Goal: Task Accomplishment & Management: Complete application form

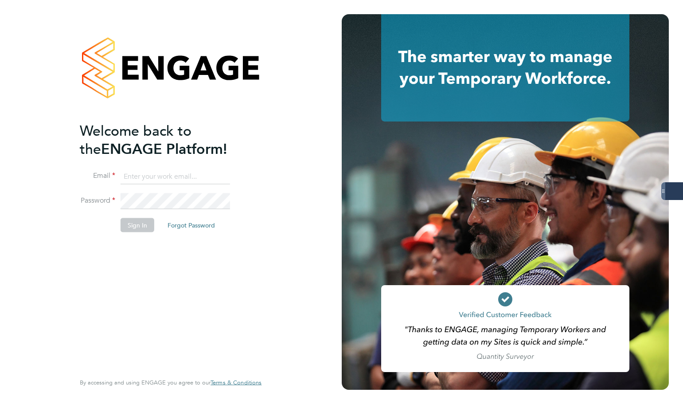
type input "samantha.dix@servicecare.org.uk"
click at [135, 222] on button "Sign In" at bounding box center [138, 225] width 34 height 14
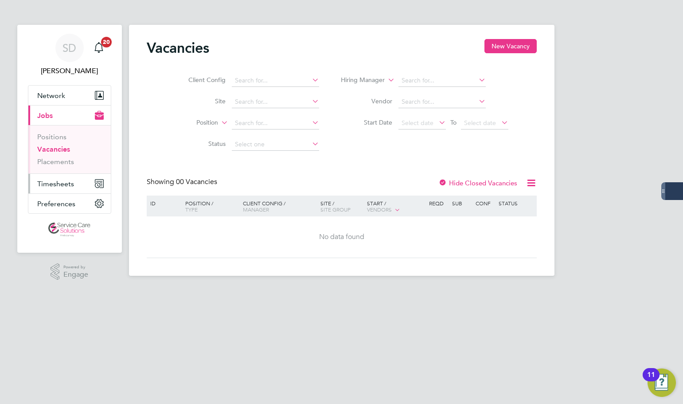
click at [67, 180] on span "Timesheets" at bounding box center [55, 184] width 37 height 8
click at [56, 183] on span "Timesheets" at bounding box center [55, 184] width 37 height 8
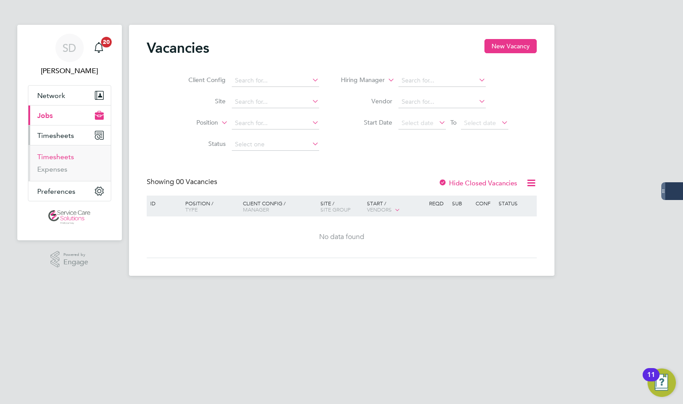
click at [54, 155] on link "Timesheets" at bounding box center [55, 157] width 37 height 8
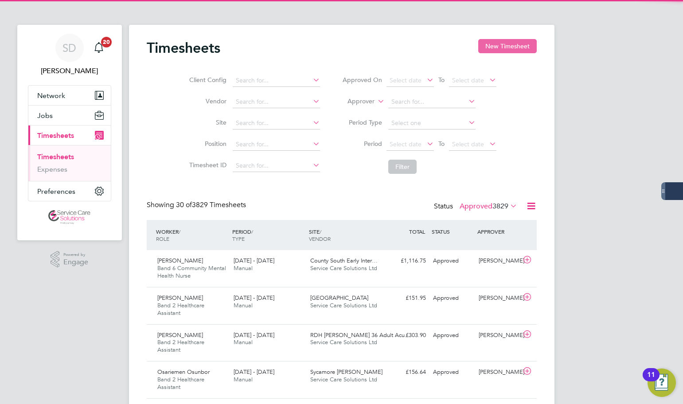
click at [500, 40] on button "New Timesheet" at bounding box center [507, 46] width 59 height 14
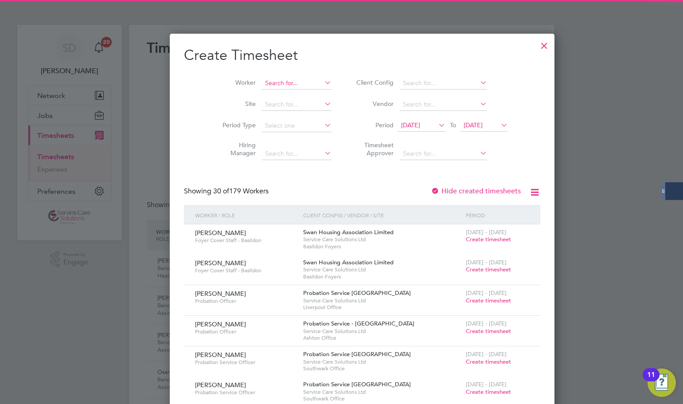
click at [262, 82] on input at bounding box center [297, 83] width 70 height 12
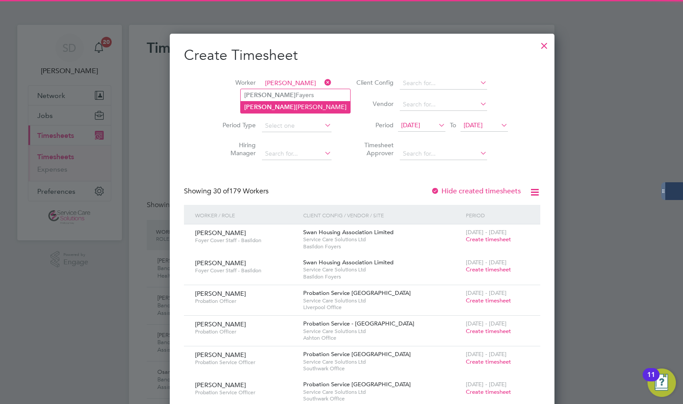
click at [274, 102] on li "[PERSON_NAME]" at bounding box center [296, 107] width 110 height 12
type input "[PERSON_NAME]"
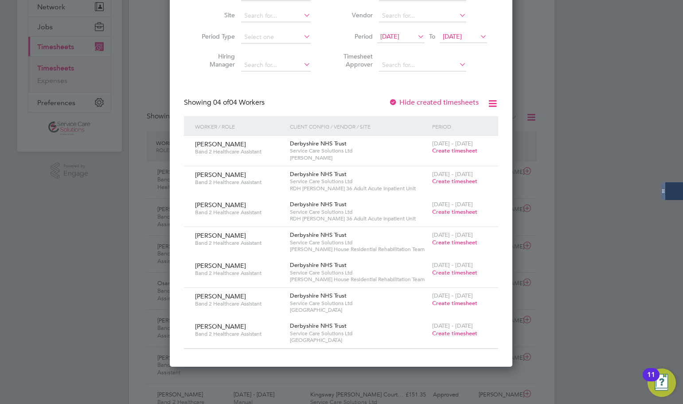
click at [443, 272] on span "Create timesheet" at bounding box center [454, 273] width 45 height 8
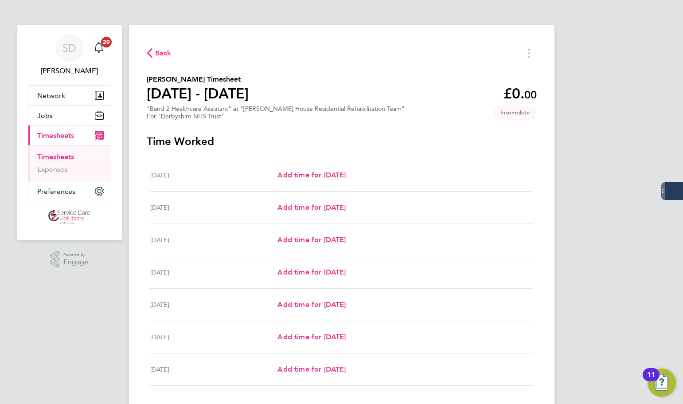
click at [53, 294] on div "SD [PERSON_NAME] Notifications 20 Applications: Network Businesses Sites Worker…" at bounding box center [341, 232] width 683 height 464
click at [309, 333] on span "Add time for [DATE]" at bounding box center [312, 337] width 68 height 8
select select "30"
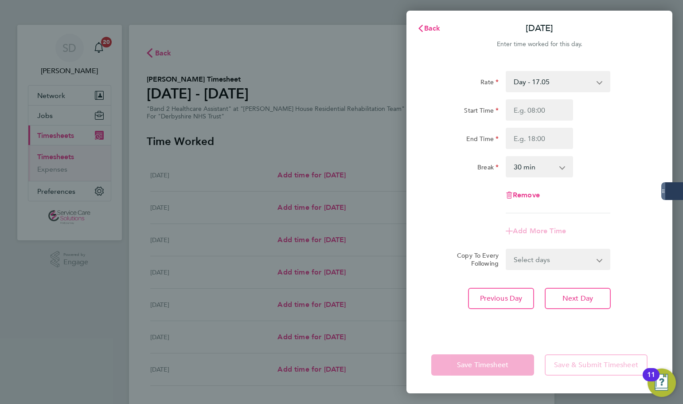
click at [553, 79] on select "Day - 17.05 [DATE]/Bank Holiday - 30.86 Sat/Night (BG+10%) - 26.26 [DATE]/Night…" at bounding box center [553, 82] width 92 height 20
select select "30"
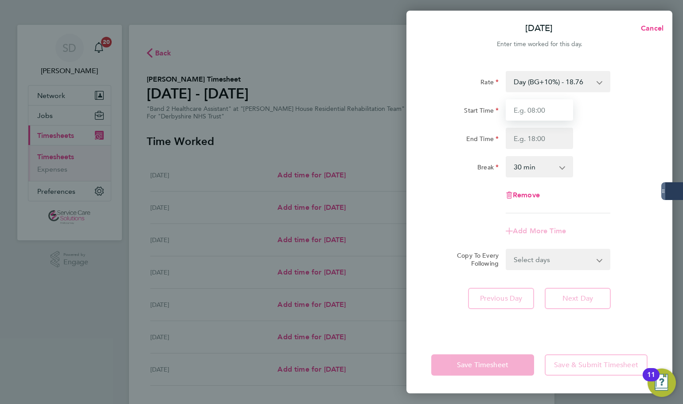
click at [533, 106] on input "Start Time" at bounding box center [539, 109] width 67 height 21
type input "15:00"
click at [526, 139] on input "End Time" at bounding box center [539, 138] width 67 height 21
type input "20:00"
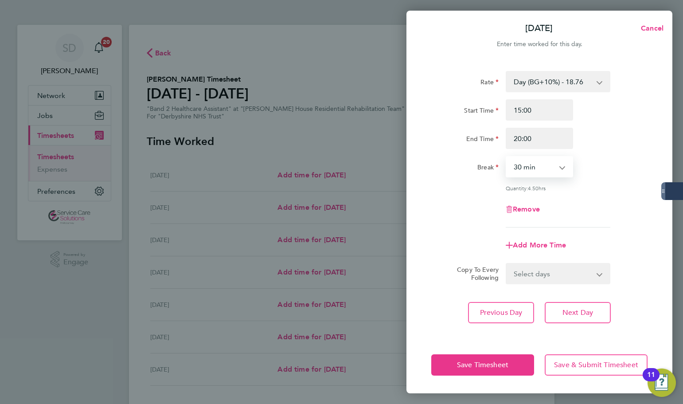
click at [525, 162] on select "0 min 15 min 30 min 45 min 60 min 75 min 90 min" at bounding box center [534, 167] width 55 height 20
select select "0"
click at [507, 157] on select "0 min 15 min 30 min 45 min 60 min 75 min 90 min" at bounding box center [534, 167] width 55 height 20
click at [531, 243] on span "Add More Time" at bounding box center [539, 245] width 53 height 8
select select "null"
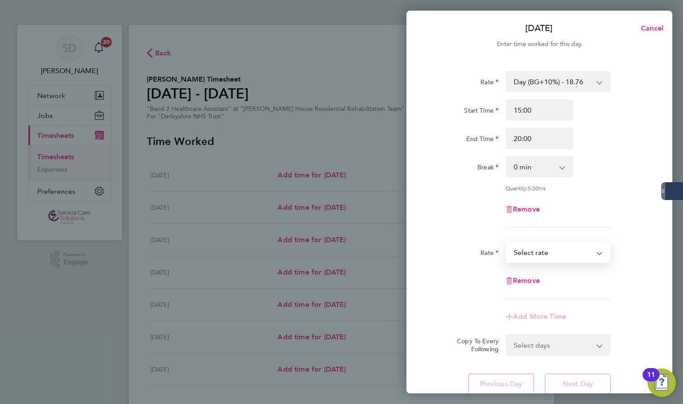
click at [536, 249] on select "[DATE]/Bank Holiday - 30.86 Sat/Night (BG+10%) - 26.26 [DATE]/Night - 23.87 Day…" at bounding box center [553, 253] width 92 height 20
select select "30"
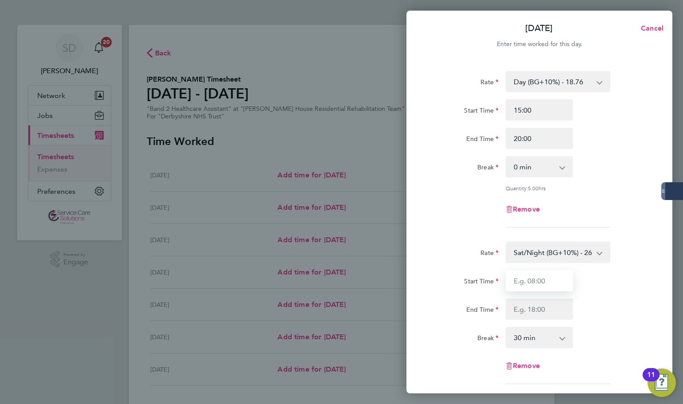
click at [548, 279] on input "Start Time" at bounding box center [539, 280] width 67 height 21
type input "20:00"
click at [541, 309] on input "End Time" at bounding box center [539, 308] width 67 height 21
type input "21:30"
click at [526, 340] on select "0 min 15 min 30 min 45 min 60 min 75 min 90 min" at bounding box center [534, 338] width 55 height 20
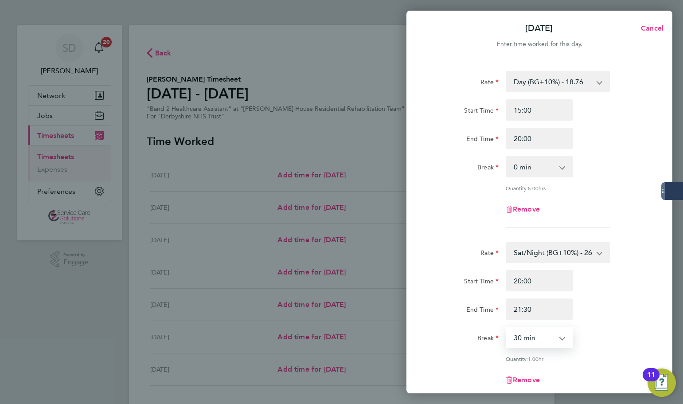
select select "0"
click at [507, 328] on select "0 min 15 min 30 min 45 min 60 min 75 min" at bounding box center [534, 338] width 55 height 20
click at [447, 216] on div "Remove" at bounding box center [539, 209] width 223 height 21
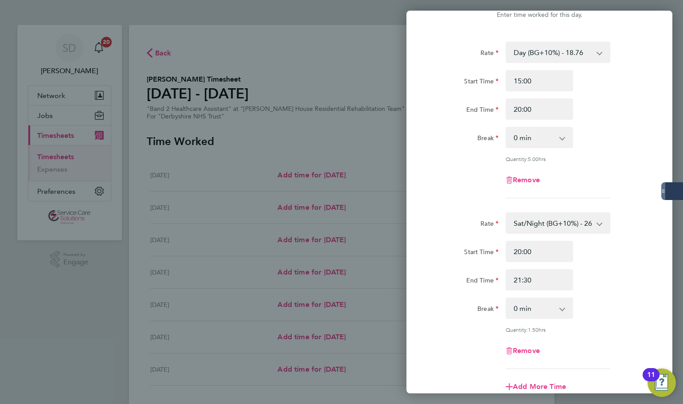
scroll to position [166, 0]
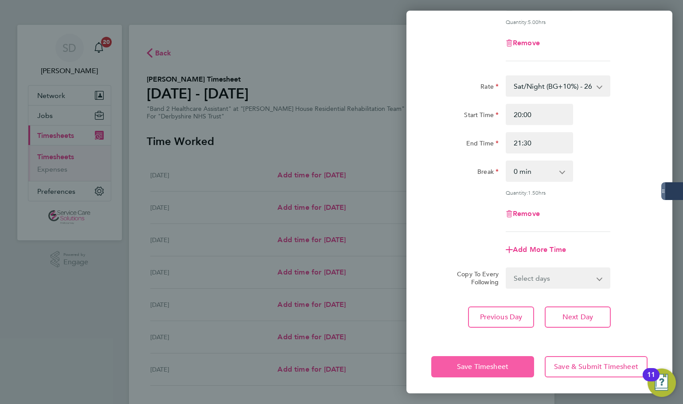
click at [459, 373] on button "Save Timesheet" at bounding box center [482, 366] width 103 height 21
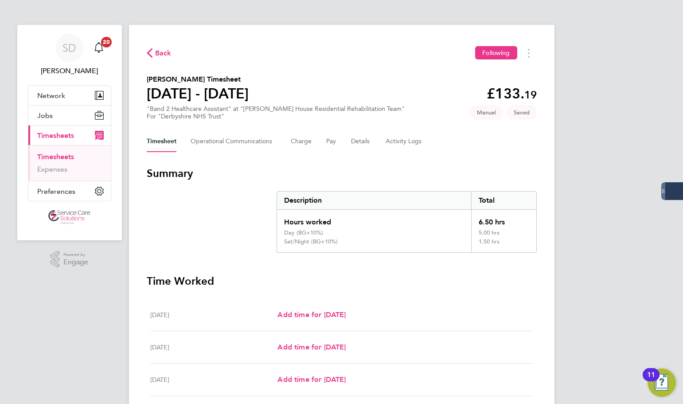
click at [191, 219] on section "Summary Description Total Hours worked 6.50 hrs Day (BG+10%) 5.00 hrs Sat/Night…" at bounding box center [342, 209] width 390 height 86
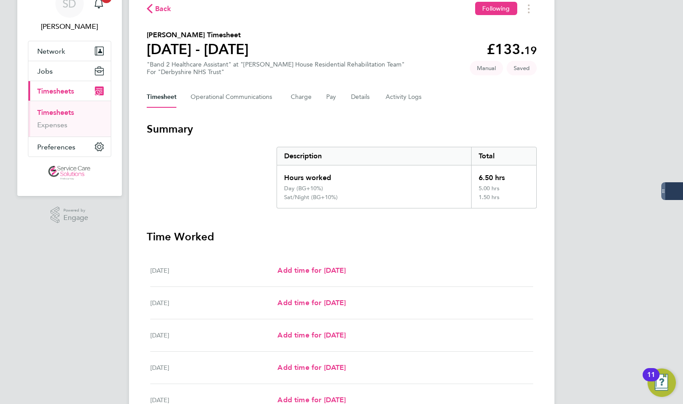
scroll to position [222, 0]
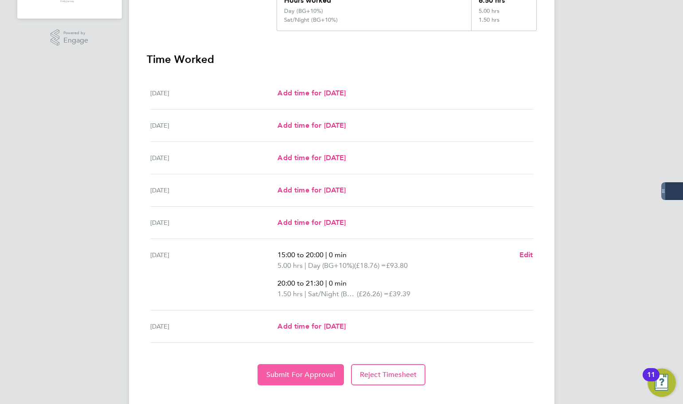
click at [284, 375] on span "Submit For Approval" at bounding box center [300, 374] width 69 height 9
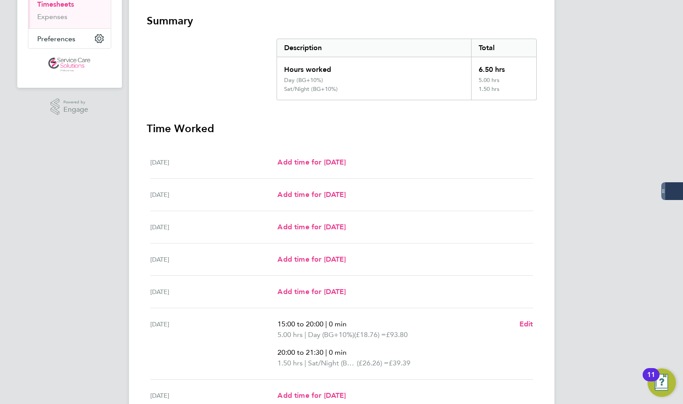
scroll to position [89, 0]
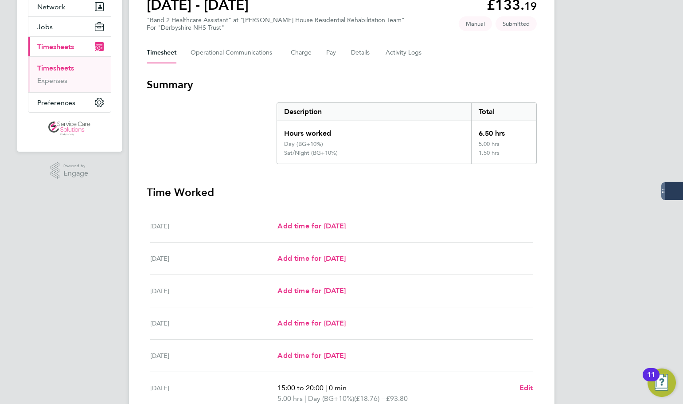
click at [66, 70] on link "Timesheets" at bounding box center [55, 68] width 37 height 8
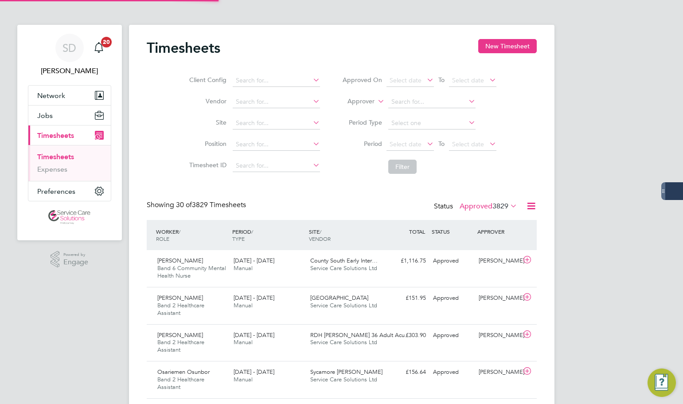
scroll to position [4, 4]
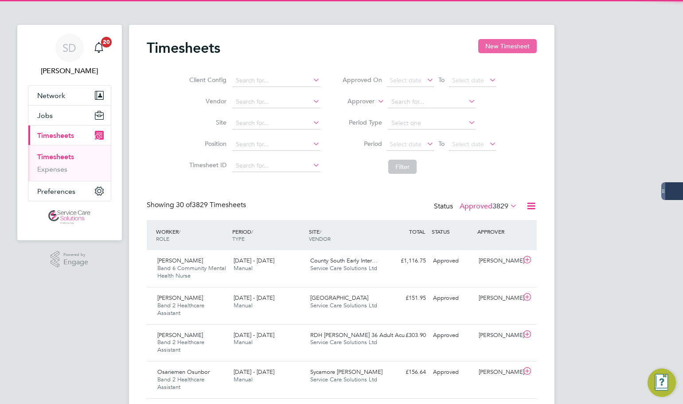
click at [486, 46] on button "New Timesheet" at bounding box center [507, 46] width 59 height 14
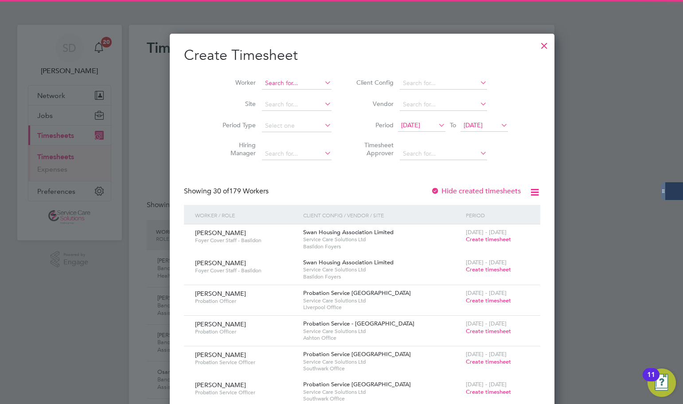
click at [262, 85] on input at bounding box center [297, 83] width 70 height 12
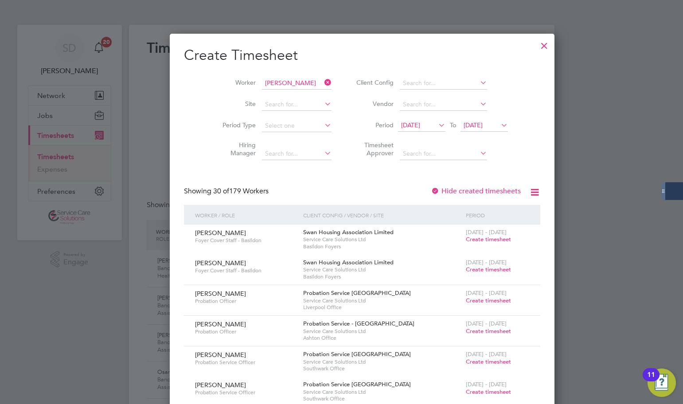
click at [260, 97] on b "[PERSON_NAME]" at bounding box center [269, 95] width 51 height 8
type input "[PERSON_NAME]"
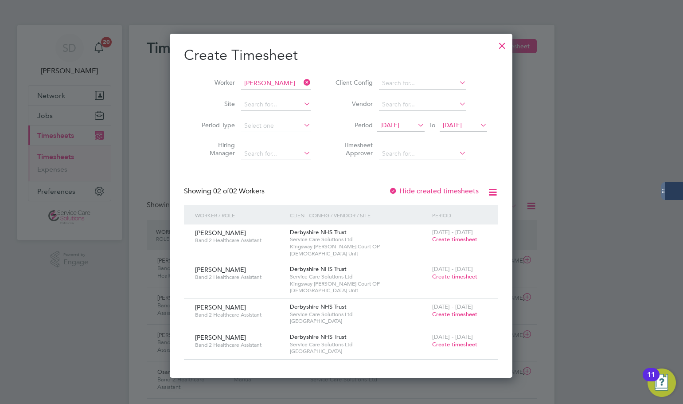
click at [444, 341] on span "Create timesheet" at bounding box center [454, 345] width 45 height 8
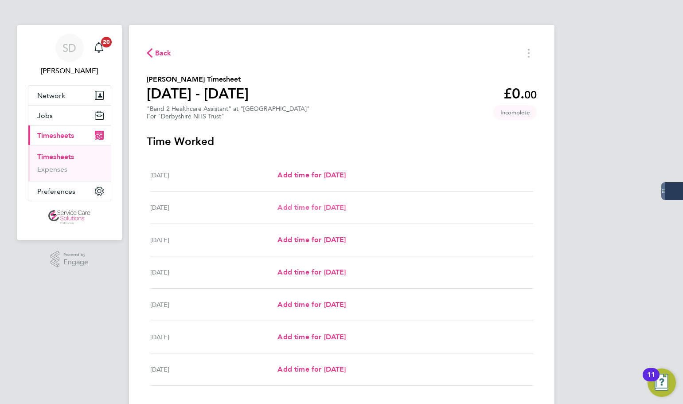
click at [309, 206] on span "Add time for [DATE]" at bounding box center [312, 207] width 68 height 8
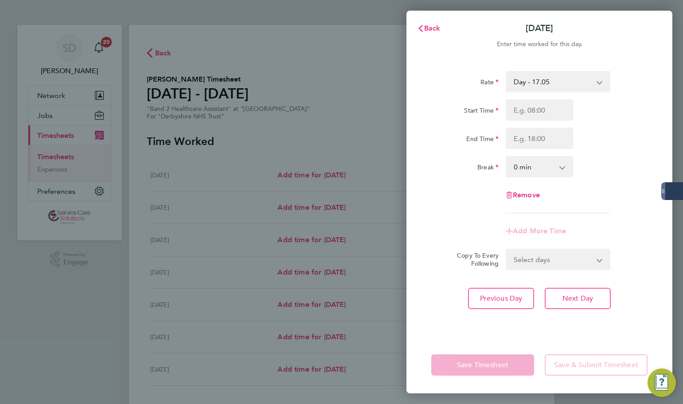
drag, startPoint x: 556, startPoint y: 85, endPoint x: 556, endPoint y: 91, distance: 6.2
click at [556, 85] on select "Day - 17.05 [DATE]/Bank Holiday - 30.86 Sun/BH (BG+10%) - 33.95 Day (BG+10%) - …" at bounding box center [553, 82] width 92 height 20
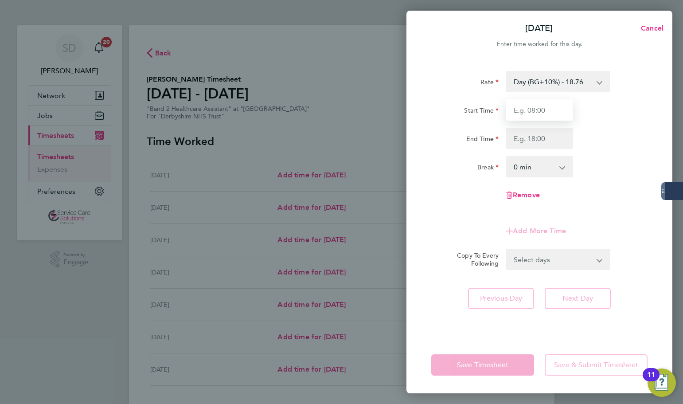
click at [539, 113] on input "Start Time" at bounding box center [539, 109] width 67 height 21
type input "14:30"
click at [537, 142] on input "End Time" at bounding box center [539, 138] width 67 height 21
type input "20:00"
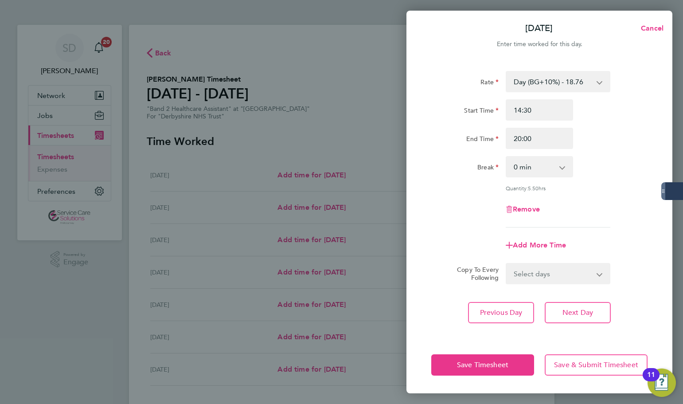
click at [452, 180] on div "Rate Day (BG+10%) - 18.76 [DATE]/Bank Holiday - 30.86 Sun/BH (BG+10%) - 33.95 S…" at bounding box center [539, 149] width 216 height 157
click at [545, 247] on span "Add More Time" at bounding box center [539, 245] width 53 height 8
select select "null"
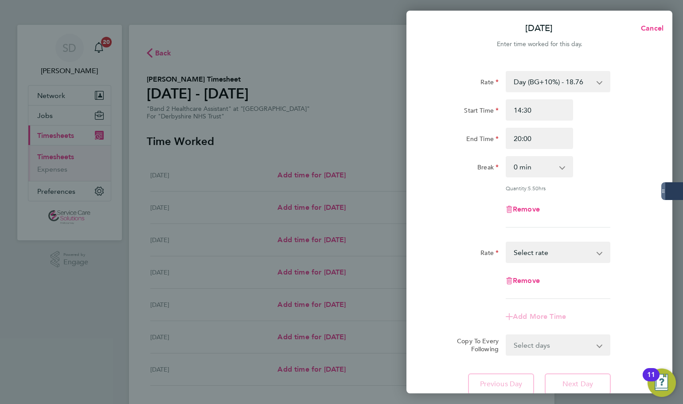
click at [541, 252] on select "[DATE]/Bank Holiday - 30.86 Sun/BH (BG+10%) - 33.95 Day (BG+10%) - 18.76 Sat/Ni…" at bounding box center [553, 253] width 92 height 20
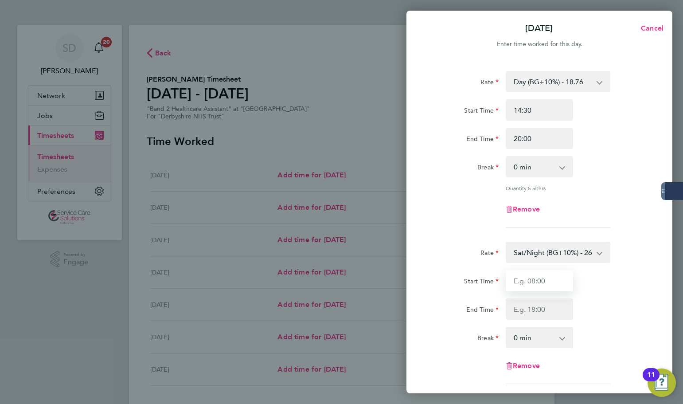
drag, startPoint x: 537, startPoint y: 278, endPoint x: 539, endPoint y: 267, distance: 10.8
click at [540, 274] on input "Start Time" at bounding box center [539, 280] width 67 height 21
type input "20:00"
click at [520, 304] on input "End Time" at bounding box center [539, 308] width 67 height 21
type input "21:30"
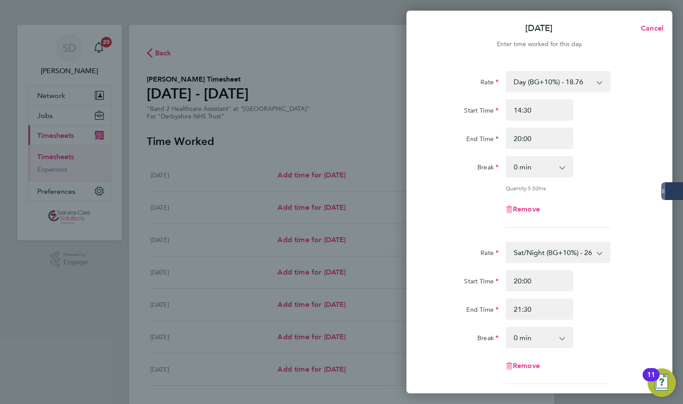
click at [464, 231] on app-timesheet-line-form-group "Rate Day (BG+10%) - 18.76 [DATE]/Bank Holiday - 30.86 Sun/BH (BG+10%) - 33.95 S…" at bounding box center [539, 153] width 216 height 164
drag, startPoint x: 532, startPoint y: 110, endPoint x: 523, endPoint y: 110, distance: 8.9
click at [523, 110] on input "14:30" at bounding box center [539, 109] width 67 height 21
type input "14:00"
click at [461, 86] on div "Rate" at bounding box center [464, 80] width 67 height 18
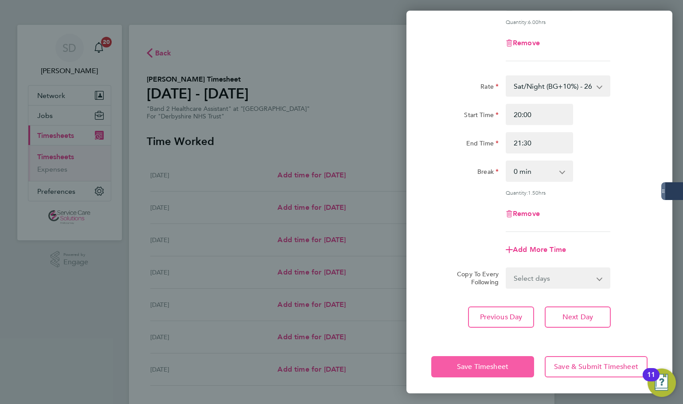
click at [457, 358] on button "Save Timesheet" at bounding box center [482, 366] width 103 height 21
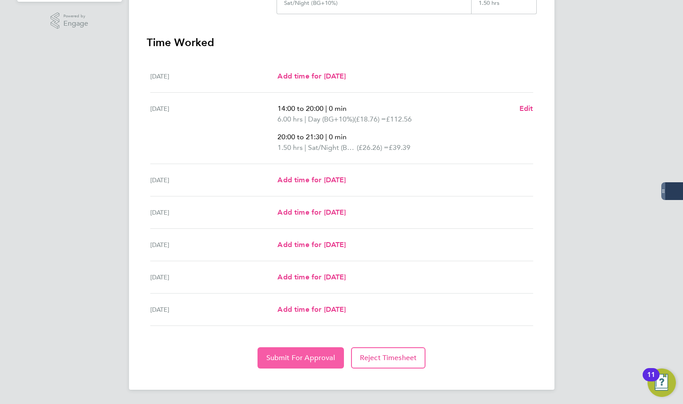
click at [299, 355] on span "Submit For Approval" at bounding box center [300, 357] width 69 height 9
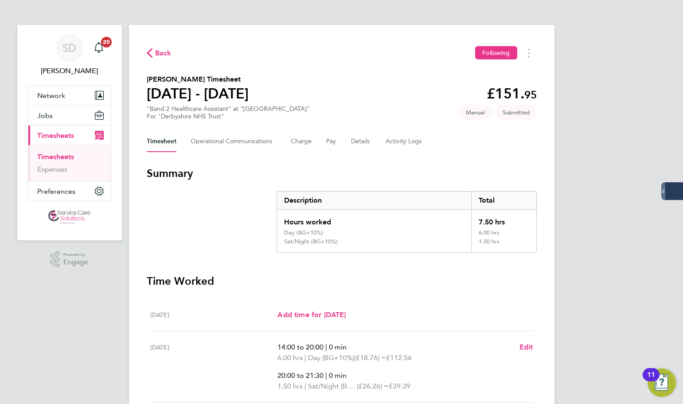
click at [58, 155] on link "Timesheets" at bounding box center [55, 157] width 37 height 8
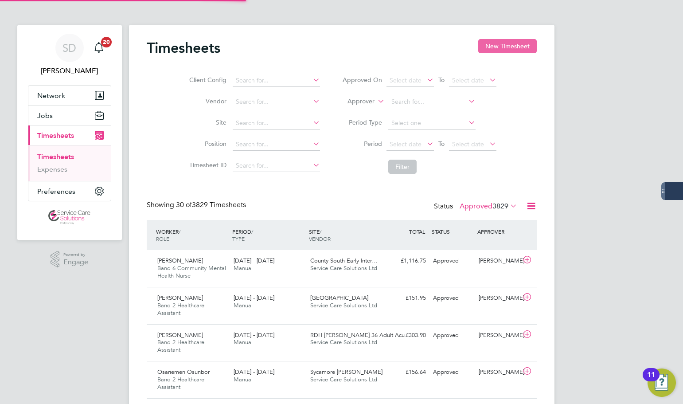
scroll to position [30, 77]
click at [493, 46] on button "New Timesheet" at bounding box center [507, 46] width 59 height 14
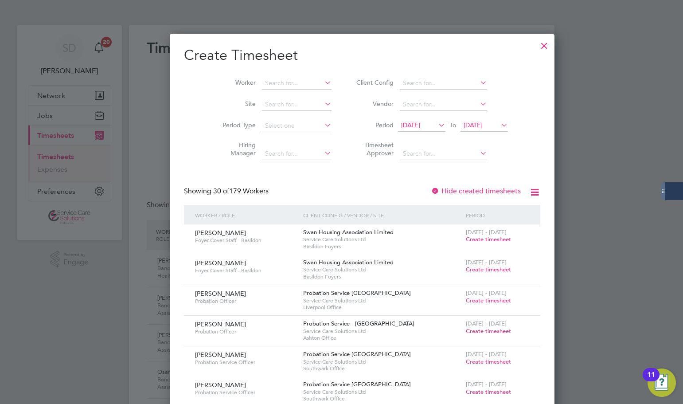
click at [478, 39] on button "New Timesheet" at bounding box center [507, 46] width 59 height 14
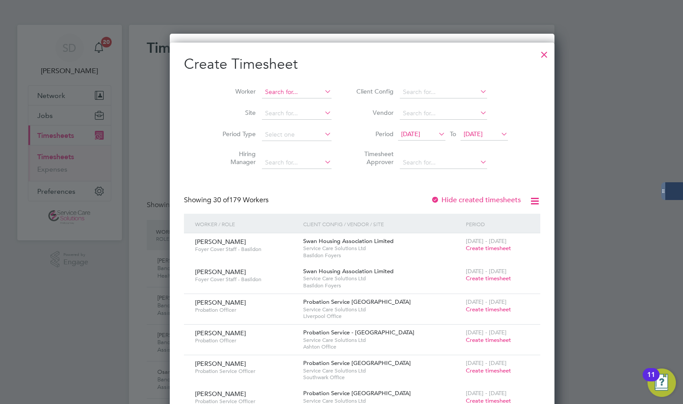
click at [262, 93] on input at bounding box center [297, 92] width 70 height 12
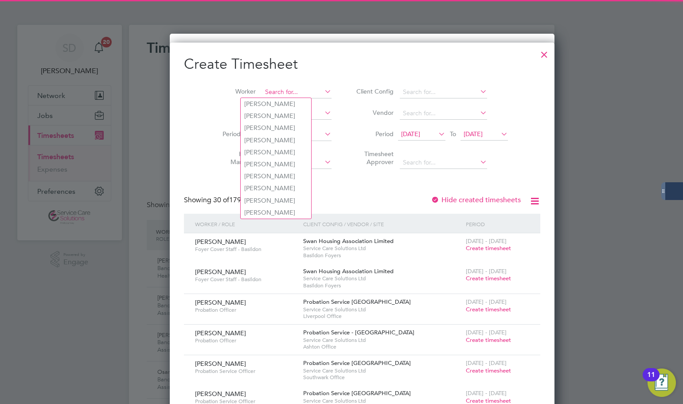
click at [274, 92] on input at bounding box center [297, 92] width 70 height 12
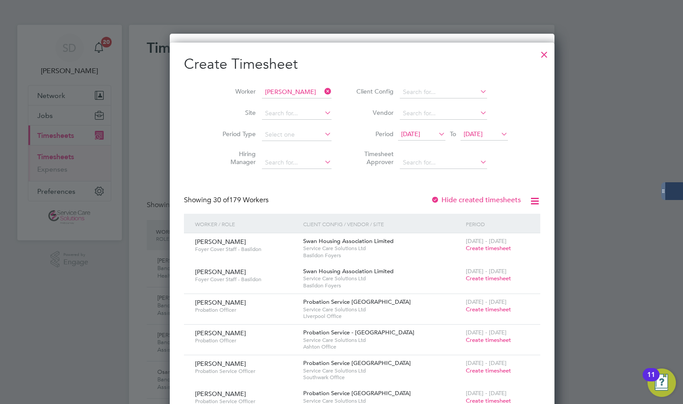
click at [298, 102] on b "[PERSON_NAME]" at bounding box center [323, 104] width 51 height 8
type input "[PERSON_NAME]"
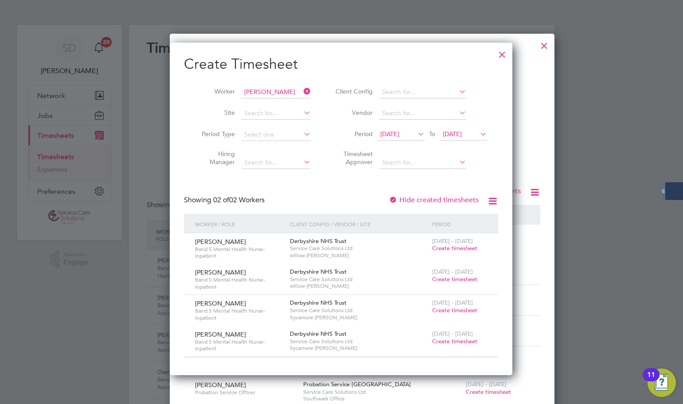
click at [443, 341] on span "Create timesheet" at bounding box center [454, 341] width 45 height 8
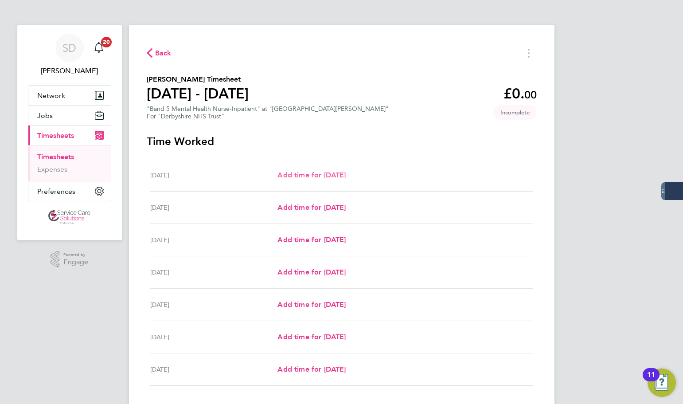
click at [295, 174] on span "Add time for [DATE]" at bounding box center [312, 175] width 68 height 8
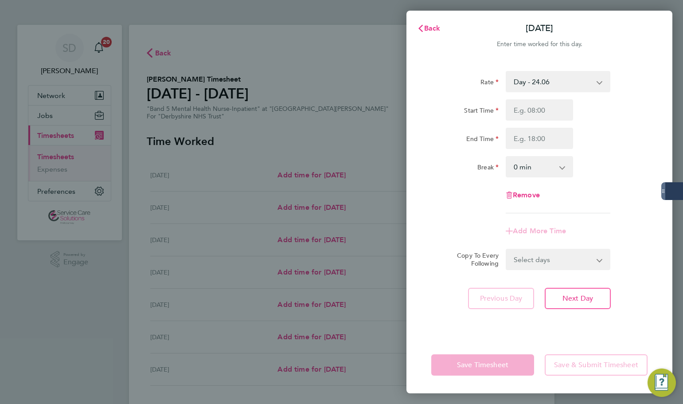
click at [521, 86] on select "Day - 24.06 [DATE]/Bank Holiday - 38.51 Sun/BH (BG+10%) - 42.36 Day (BG+10%) - …" at bounding box center [553, 82] width 92 height 20
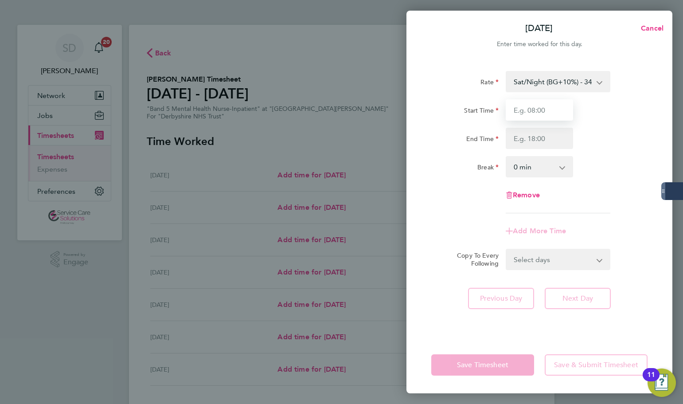
click at [538, 109] on input "Start Time" at bounding box center [539, 109] width 67 height 21
type input "21:00"
click at [541, 138] on input "End Time" at bounding box center [539, 138] width 67 height 21
type input "06:00"
click at [466, 159] on div "Break" at bounding box center [464, 165] width 67 height 18
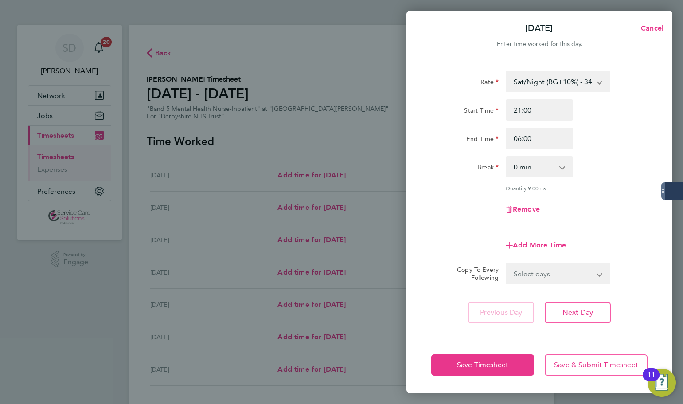
click at [545, 239] on div "Add More Time" at bounding box center [539, 245] width 74 height 21
click at [536, 247] on span "Add More Time" at bounding box center [539, 245] width 53 height 8
select select "null"
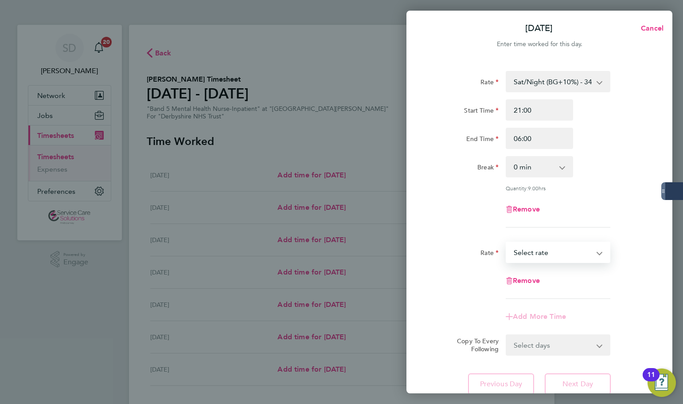
drag, startPoint x: 533, startPoint y: 256, endPoint x: 534, endPoint y: 261, distance: 4.6
click at [533, 256] on select "Day - 24.06 [DATE]/Bank Holiday - 38.51 Sun/BH (BG+10%) - 42.36 Day (BG+10%) - …" at bounding box center [553, 253] width 92 height 20
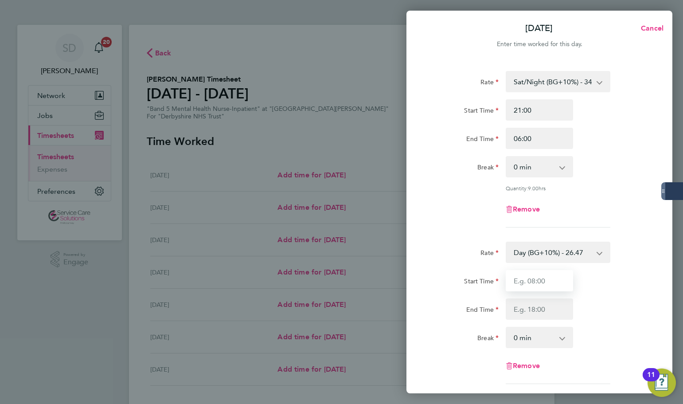
click at [534, 277] on input "Start Time" at bounding box center [539, 280] width 67 height 21
type input "06:00"
click at [528, 313] on input "End Time" at bounding box center [539, 308] width 67 height 21
type input "07:30"
click at [448, 267] on div "Rate Day (BG+10%) - 26.47 Day - 24.06 [DATE]/Bank Holiday - 38.51 Sun/BH (BG+10…" at bounding box center [539, 313] width 216 height 142
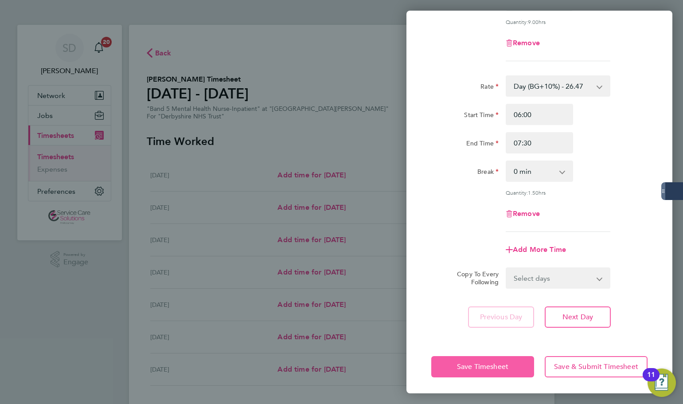
click at [484, 368] on span "Save Timesheet" at bounding box center [482, 366] width 51 height 9
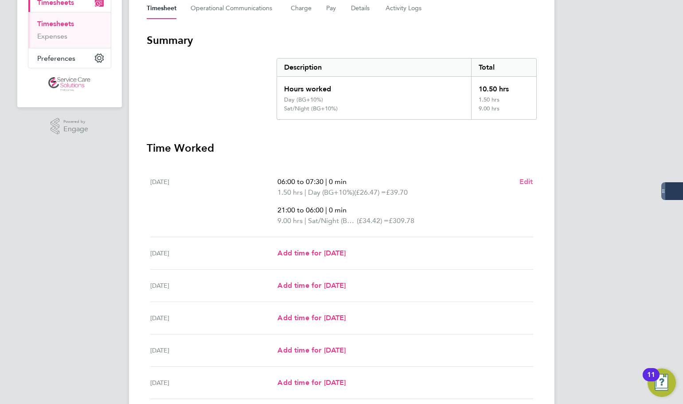
click at [522, 180] on span "Edit" at bounding box center [527, 181] width 14 height 8
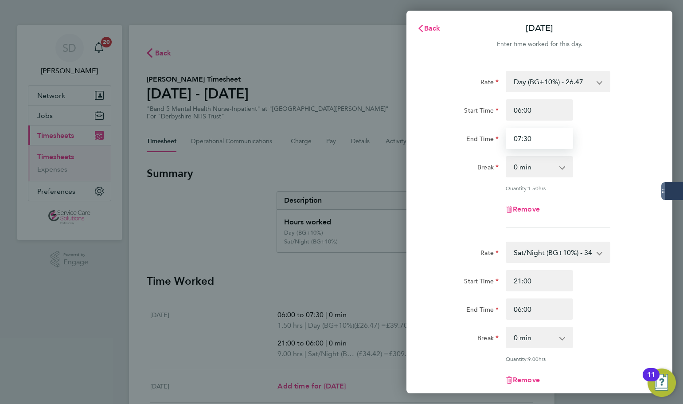
drag, startPoint x: 545, startPoint y: 141, endPoint x: 525, endPoint y: 138, distance: 20.6
click at [525, 138] on input "07:30" at bounding box center [539, 138] width 67 height 21
type input "07:45"
click at [470, 102] on div "Start Time" at bounding box center [464, 108] width 67 height 18
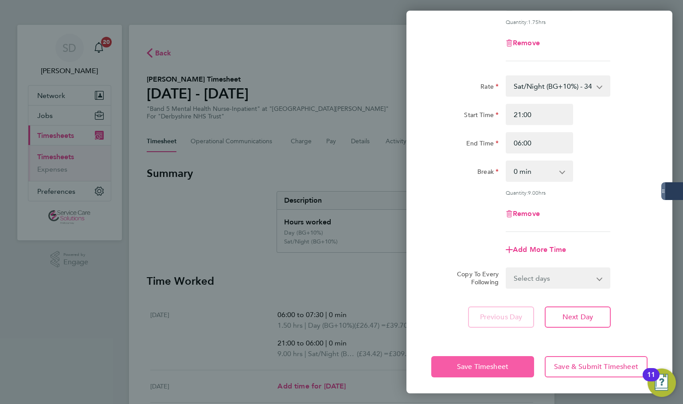
click at [490, 365] on span "Save Timesheet" at bounding box center [482, 366] width 51 height 9
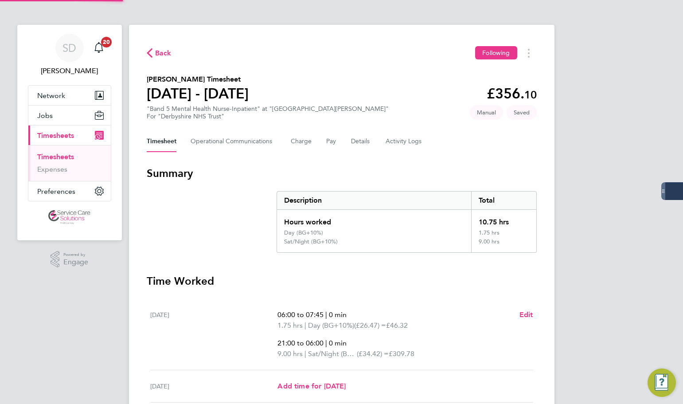
click at [207, 240] on section "Summary Description Total Hours worked 10.75 hrs Day (BG+10%) 1.75 hrs Sat/Nigh…" at bounding box center [342, 209] width 390 height 86
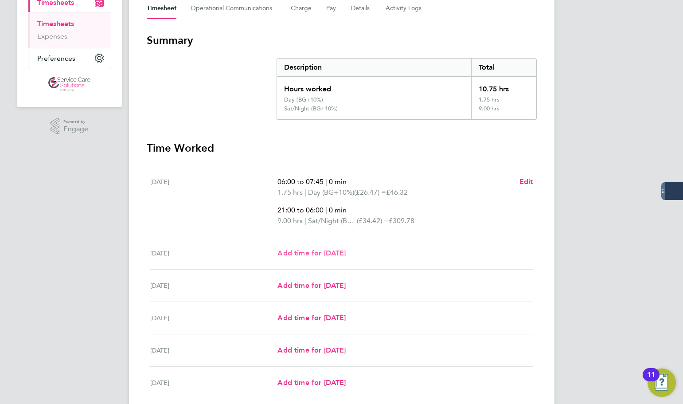
click at [308, 251] on span "Add time for [DATE]" at bounding box center [312, 253] width 68 height 8
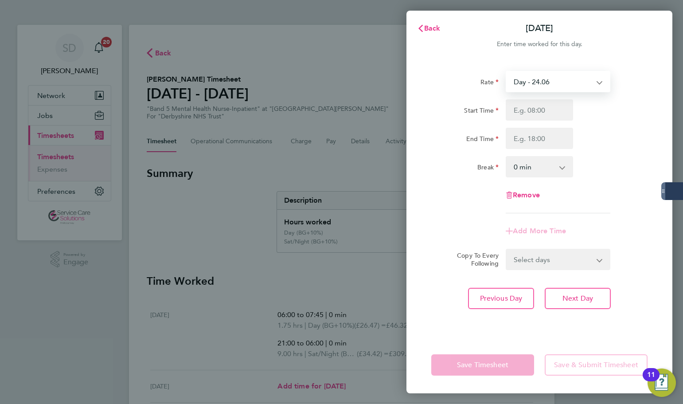
drag, startPoint x: 544, startPoint y: 83, endPoint x: 546, endPoint y: 90, distance: 7.7
click at [544, 83] on select "Day - 24.06 [DATE]/Bank Holiday - 38.51 Sun/BH (BG+10%) - 42.36 Day (BG+10%) - …" at bounding box center [553, 82] width 92 height 20
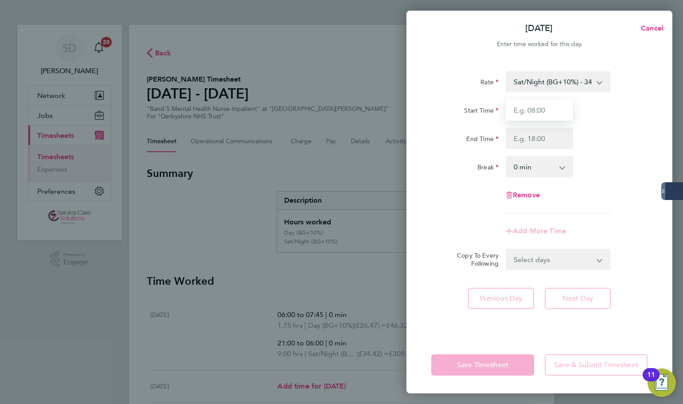
click at [529, 111] on input "Start Time" at bounding box center [539, 109] width 67 height 21
type input "21:00"
click at [543, 136] on input "End Time" at bounding box center [539, 138] width 67 height 21
type input "06:00"
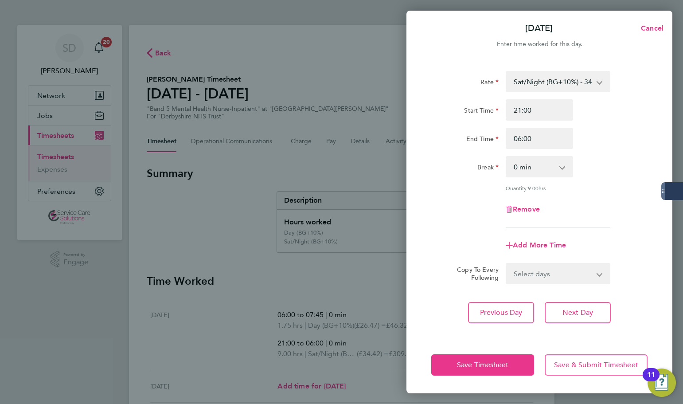
click at [420, 81] on div "Rate Sat/Night (BG+10%) - 34.42 Day - 24.06 [DATE]/Bank Holiday - 38.51 Sun/BH …" at bounding box center [540, 198] width 266 height 276
click at [531, 246] on span "Add More Time" at bounding box center [539, 245] width 53 height 8
select select "null"
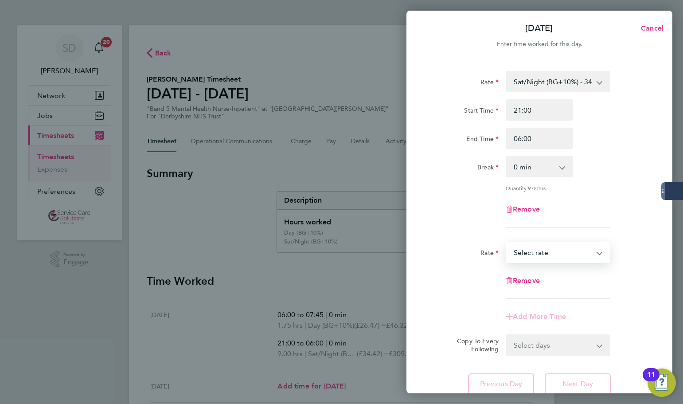
click at [538, 251] on select "Day - 24.06 [DATE]/Bank Holiday - 38.51 Sun/BH (BG+10%) - 42.36 Day (BG+10%) - …" at bounding box center [553, 253] width 92 height 20
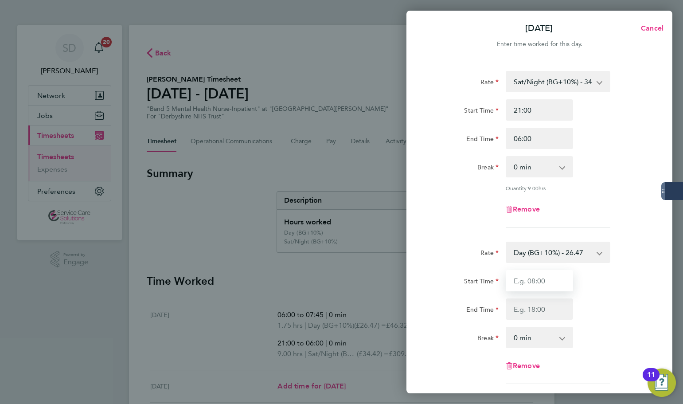
click at [532, 278] on input "Start Time" at bounding box center [539, 280] width 67 height 21
type input "06:00"
click at [541, 313] on input "End Time" at bounding box center [539, 308] width 67 height 21
type input "07:45"
click at [416, 239] on div "Rate Sat/Night (BG+10%) - 34.42 Day - 24.06 [DATE]/Bank Holiday - 38.51 Sun/BH …" at bounding box center [540, 275] width 266 height 430
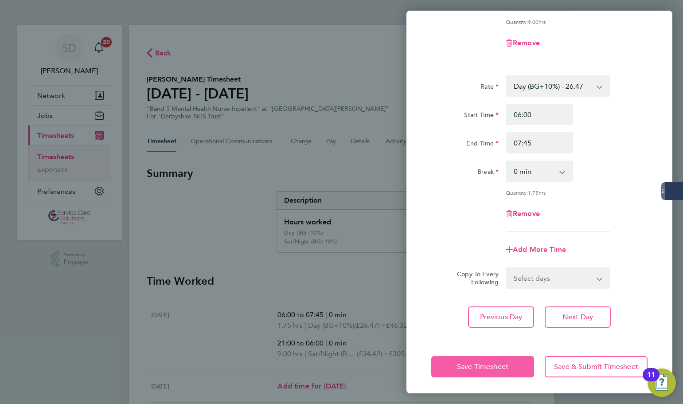
click at [482, 366] on span "Save Timesheet" at bounding box center [482, 366] width 51 height 9
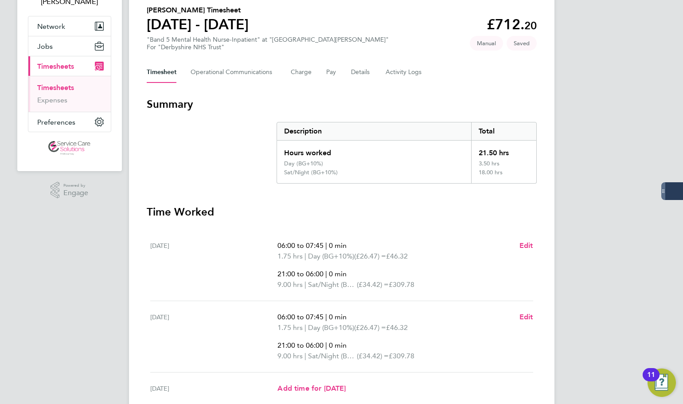
scroll to position [133, 0]
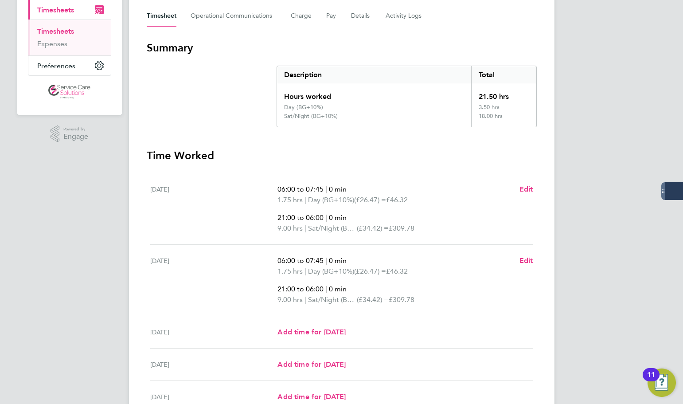
click at [161, 89] on section "Summary Description Total Hours worked 21.50 hrs Day (BG+10%) 3.50 hrs Sat/Nigh…" at bounding box center [342, 84] width 390 height 86
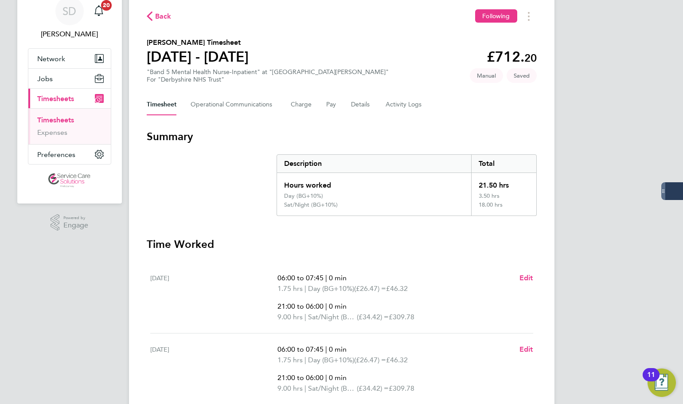
scroll to position [259, 0]
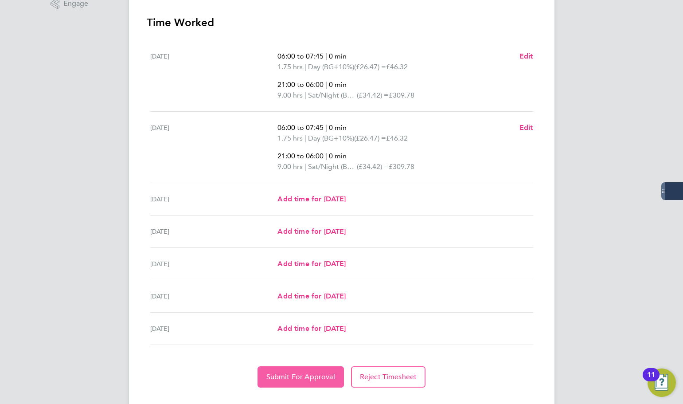
click at [292, 372] on button "Submit For Approval" at bounding box center [301, 376] width 86 height 21
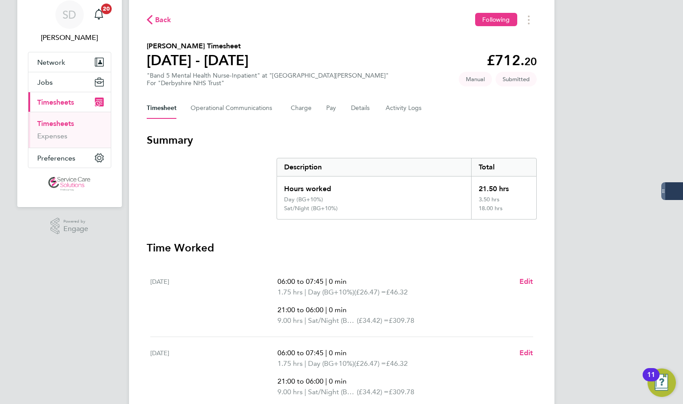
scroll to position [0, 0]
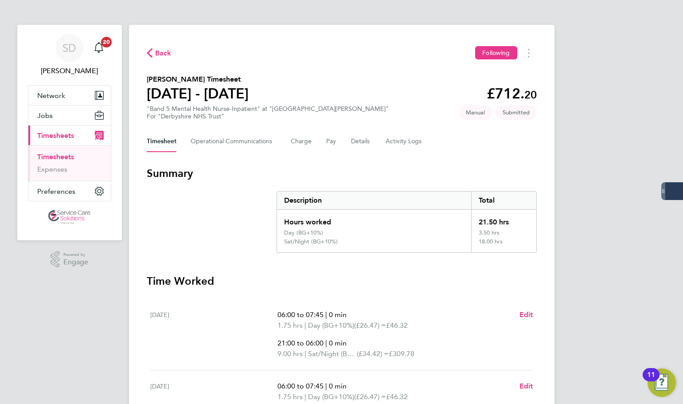
drag, startPoint x: 58, startPoint y: 153, endPoint x: 243, endPoint y: 112, distance: 189.9
click at [58, 153] on link "Timesheets" at bounding box center [55, 157] width 37 height 8
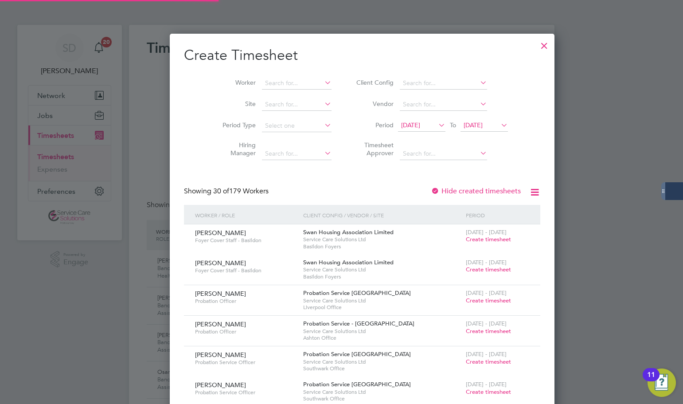
scroll to position [23, 77]
click at [263, 83] on input at bounding box center [297, 83] width 70 height 12
click at [268, 92] on li "[PERSON_NAME] [PERSON_NAME]" at bounding box center [276, 95] width 71 height 12
type input "[PERSON_NAME]"
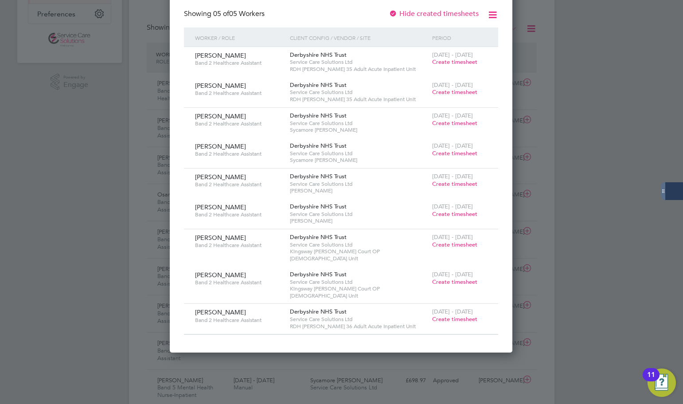
click at [681, 236] on div at bounding box center [341, 202] width 683 height 404
